Goal: Use online tool/utility: Utilize a website feature to perform a specific function

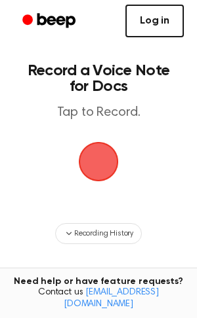
click at [151, 16] on link "Log in" at bounding box center [154, 21] width 58 height 33
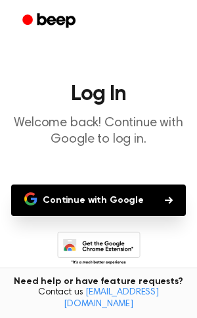
click at [142, 201] on button "Continue with Google" at bounding box center [98, 200] width 174 height 31
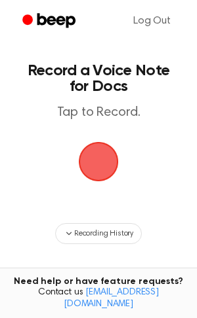
click at [95, 154] on span "button" at bounding box center [98, 162] width 37 height 37
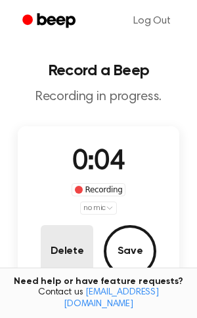
click at [52, 243] on button "Delete" at bounding box center [67, 251] width 52 height 52
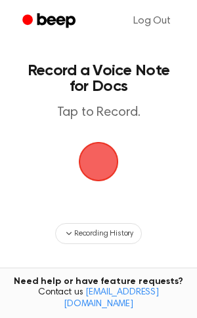
click at [89, 165] on span "button" at bounding box center [98, 162] width 37 height 37
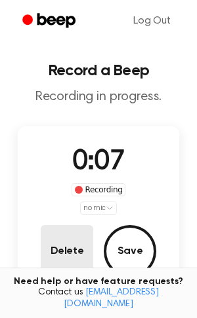
click at [50, 248] on button "Delete" at bounding box center [67, 251] width 52 height 52
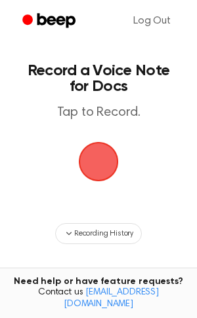
click at [105, 170] on span "button" at bounding box center [98, 162] width 37 height 37
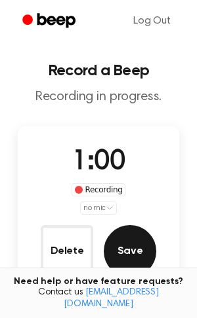
click at [133, 236] on button "Save" at bounding box center [130, 251] width 52 height 52
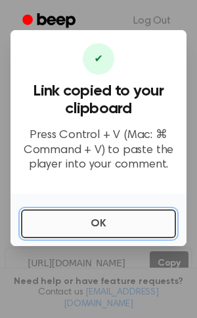
click at [111, 217] on button "OK" at bounding box center [98, 224] width 155 height 29
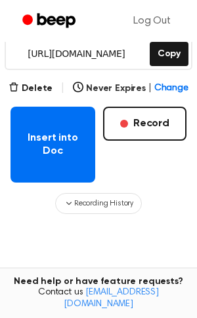
scroll to position [210, 0]
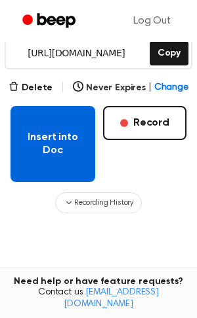
click at [48, 142] on button "Insert into Doc" at bounding box center [52, 144] width 85 height 76
